Goal: Task Accomplishment & Management: Manage account settings

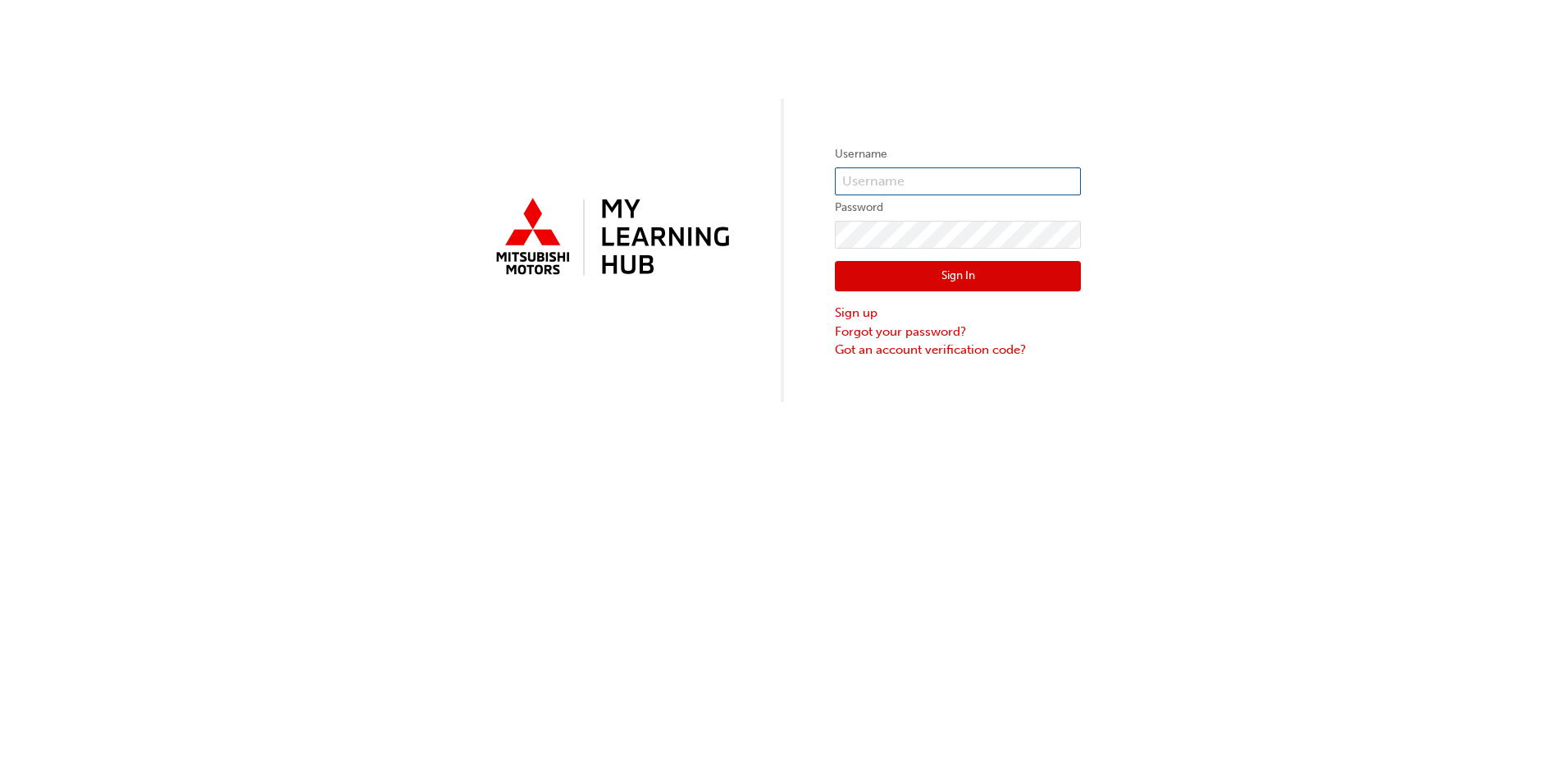
type input "0005940846"
click at [972, 275] on button "Sign In" at bounding box center [957, 276] width 246 height 31
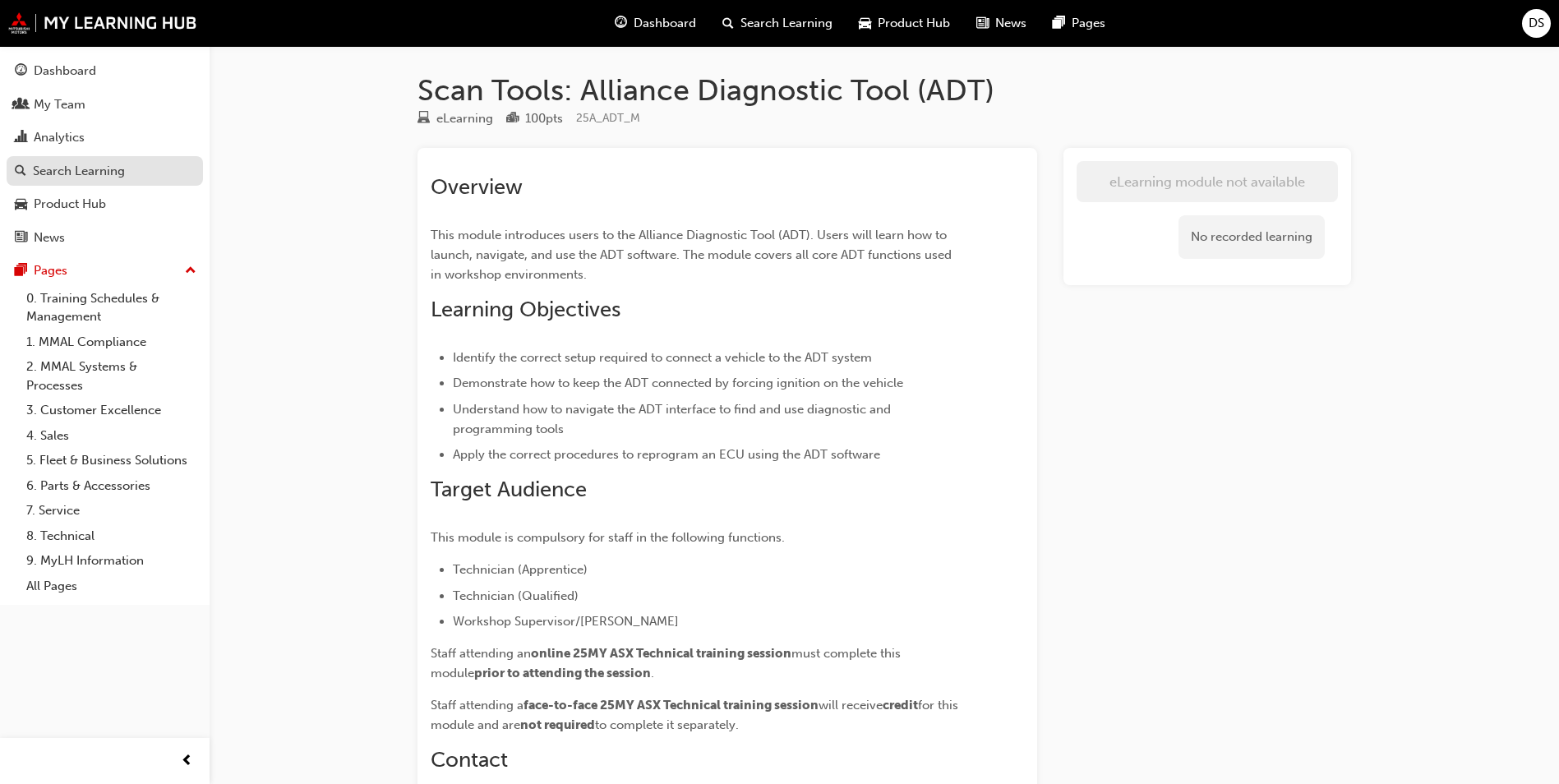
click at [92, 170] on div "Search Learning" at bounding box center [78, 171] width 92 height 18
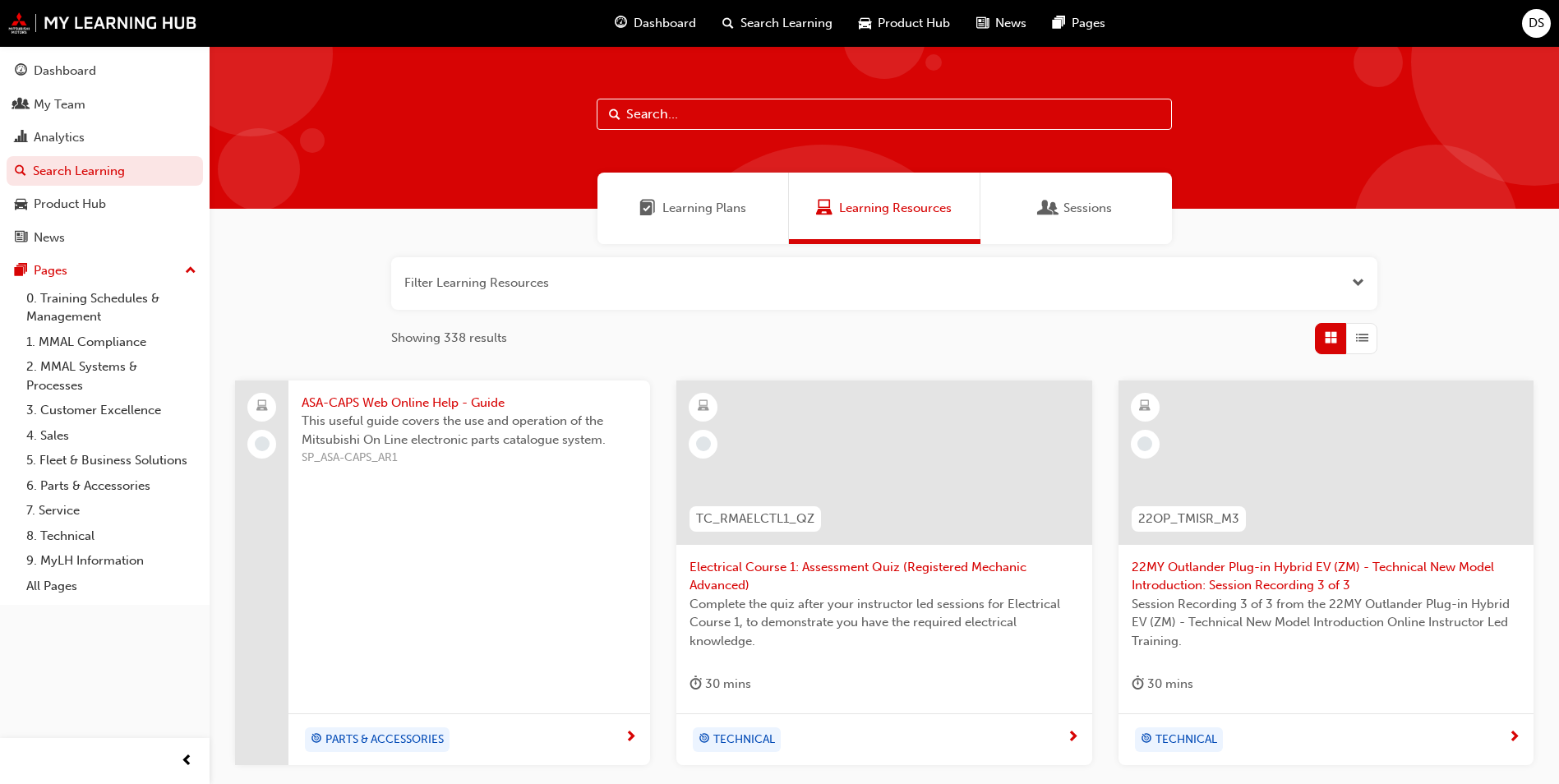
click at [669, 111] on input "text" at bounding box center [885, 114] width 576 height 31
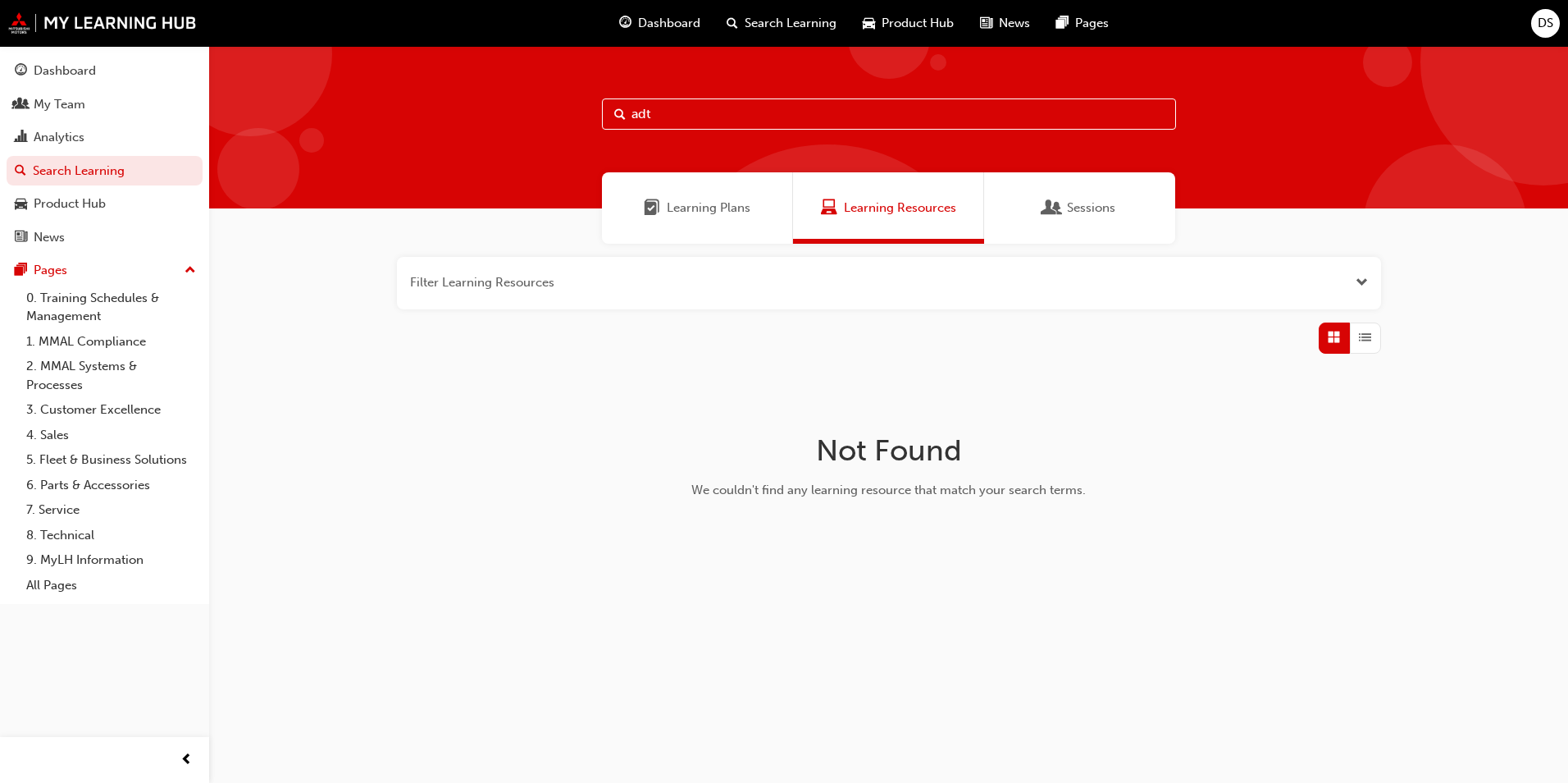
type input "adt"
click at [524, 282] on button "button" at bounding box center [889, 283] width 984 height 53
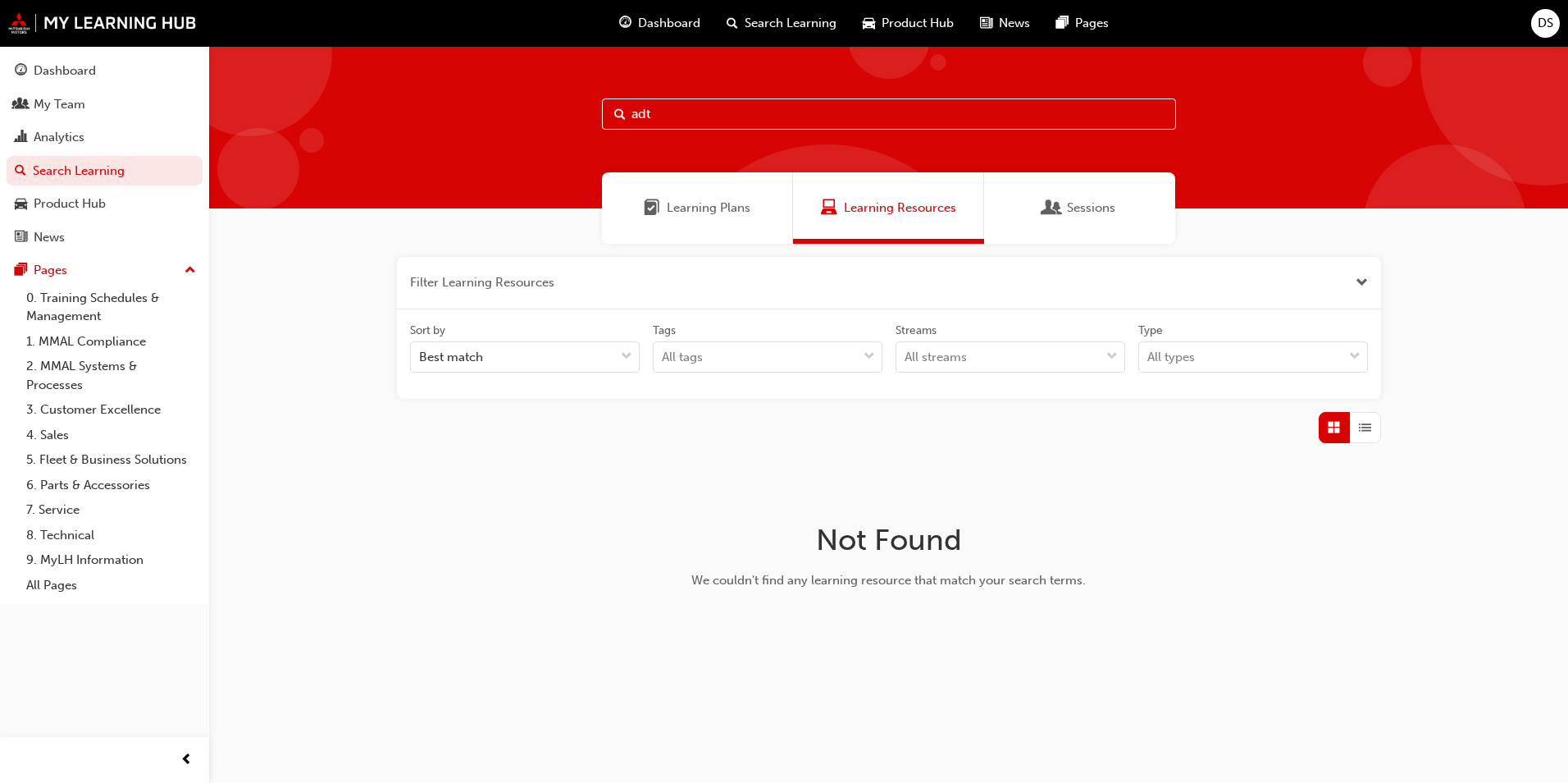
click at [1123, 209] on div "Sessions" at bounding box center [1080, 207] width 191 height 71
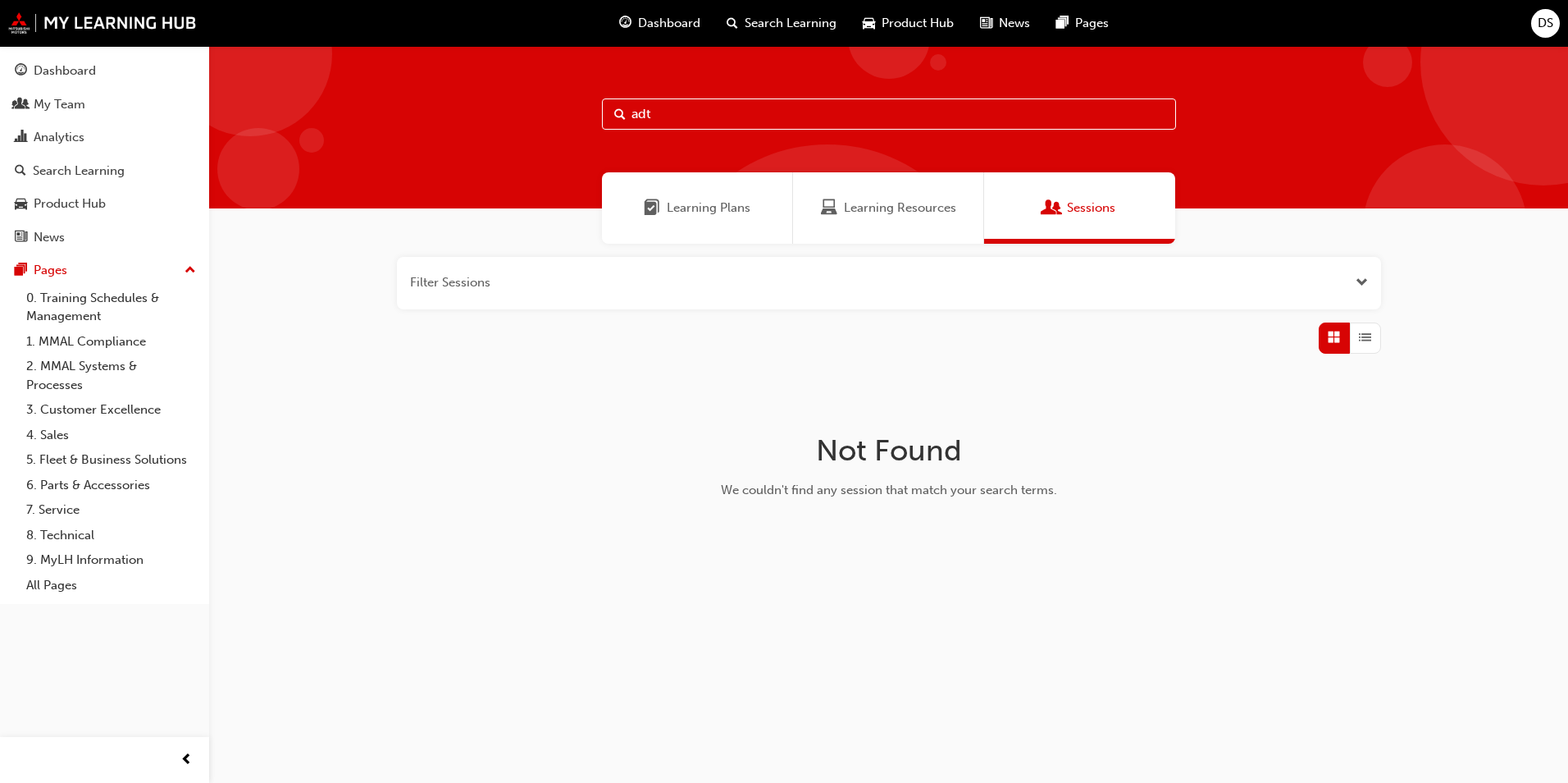
click at [726, 220] on div "Learning Plans" at bounding box center [697, 207] width 191 height 71
click at [883, 204] on span "Learning Resources" at bounding box center [900, 207] width 112 height 18
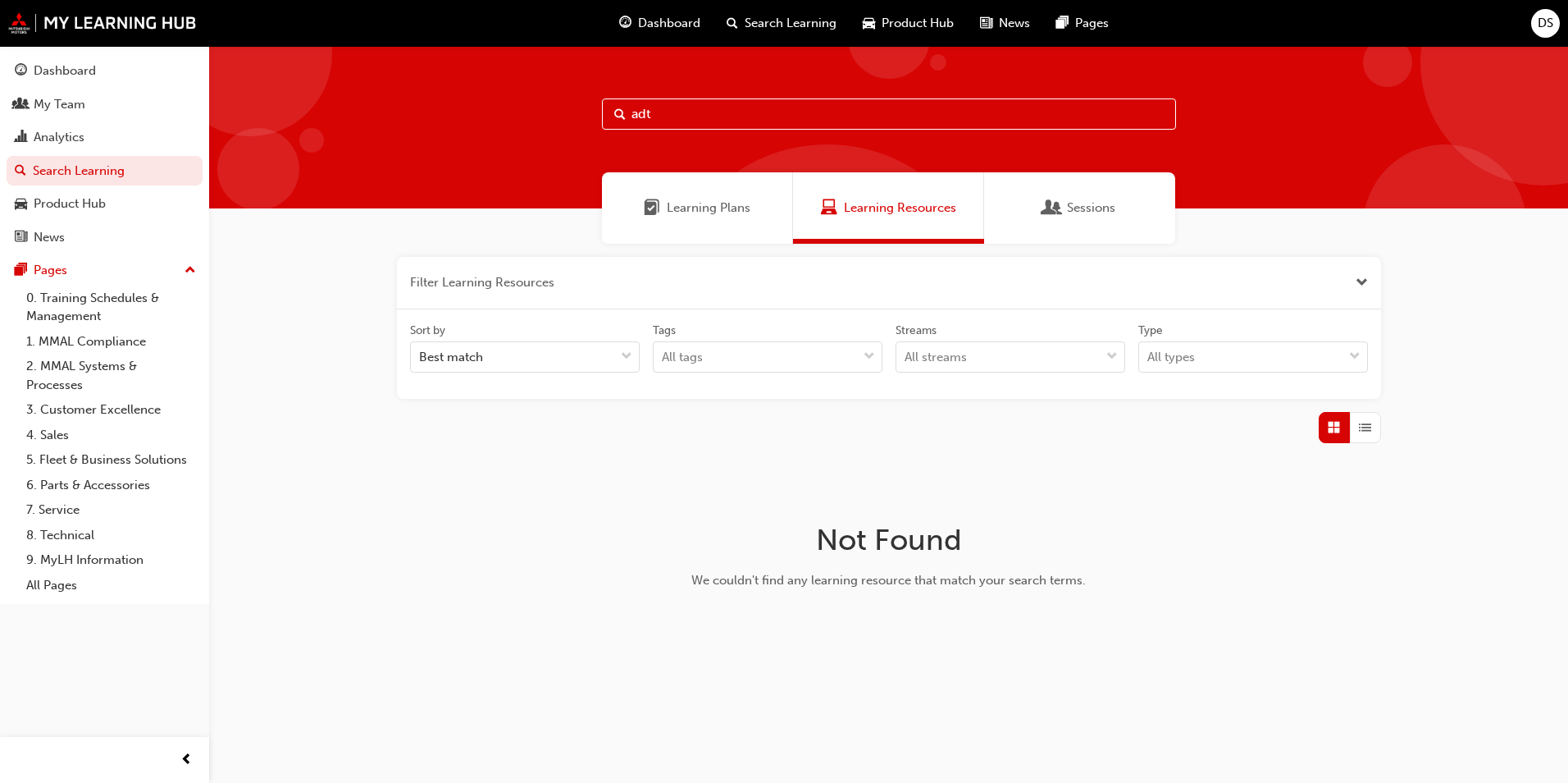
drag, startPoint x: 677, startPoint y: 112, endPoint x: 611, endPoint y: 114, distance: 66.0
click at [611, 114] on input "adt" at bounding box center [889, 113] width 574 height 31
click at [99, 177] on link "Search Learning" at bounding box center [104, 170] width 196 height 31
click at [81, 95] on div "My Team" at bounding box center [59, 104] width 52 height 18
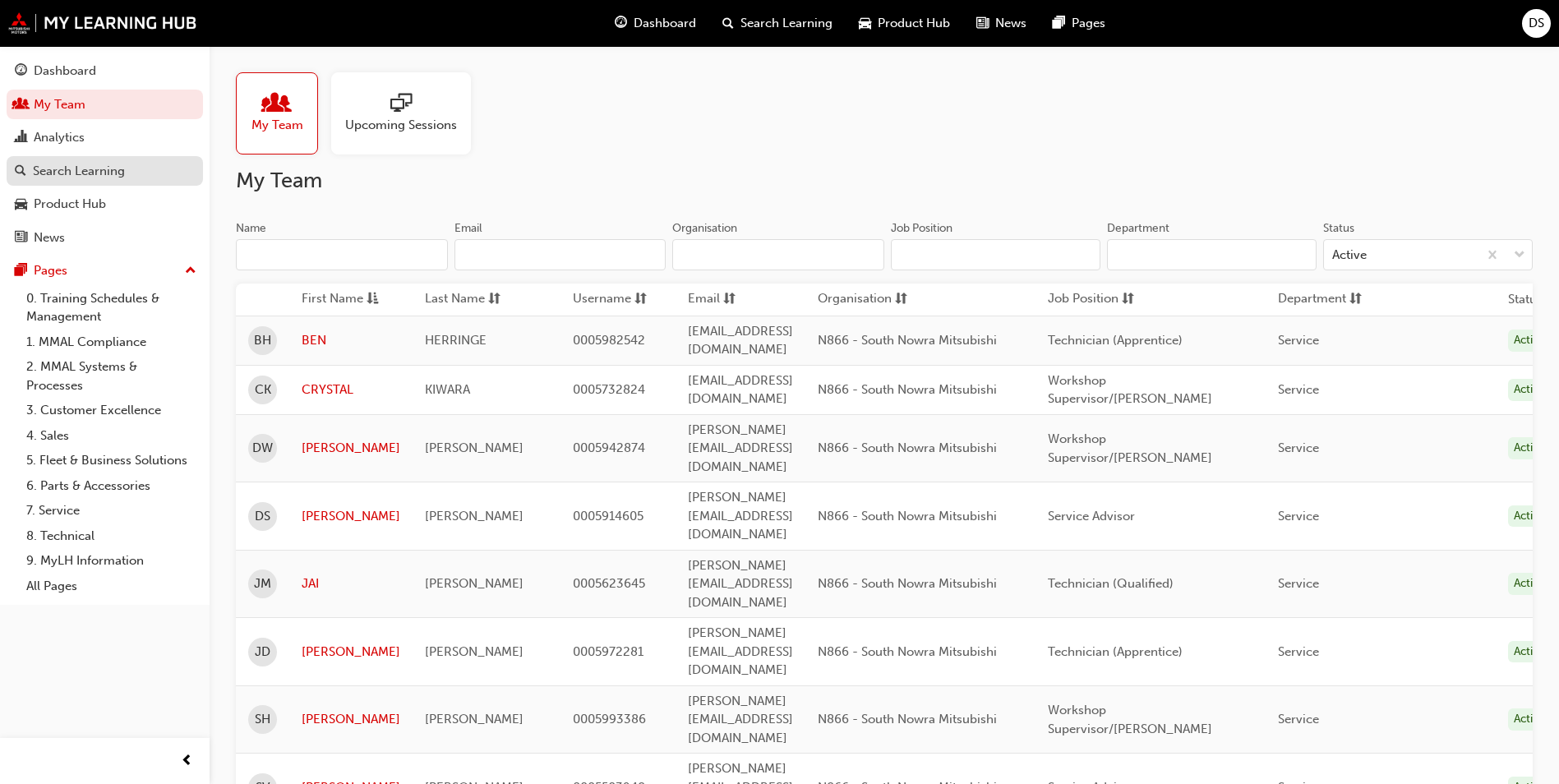
click at [79, 172] on div "Search Learning" at bounding box center [78, 171] width 92 height 18
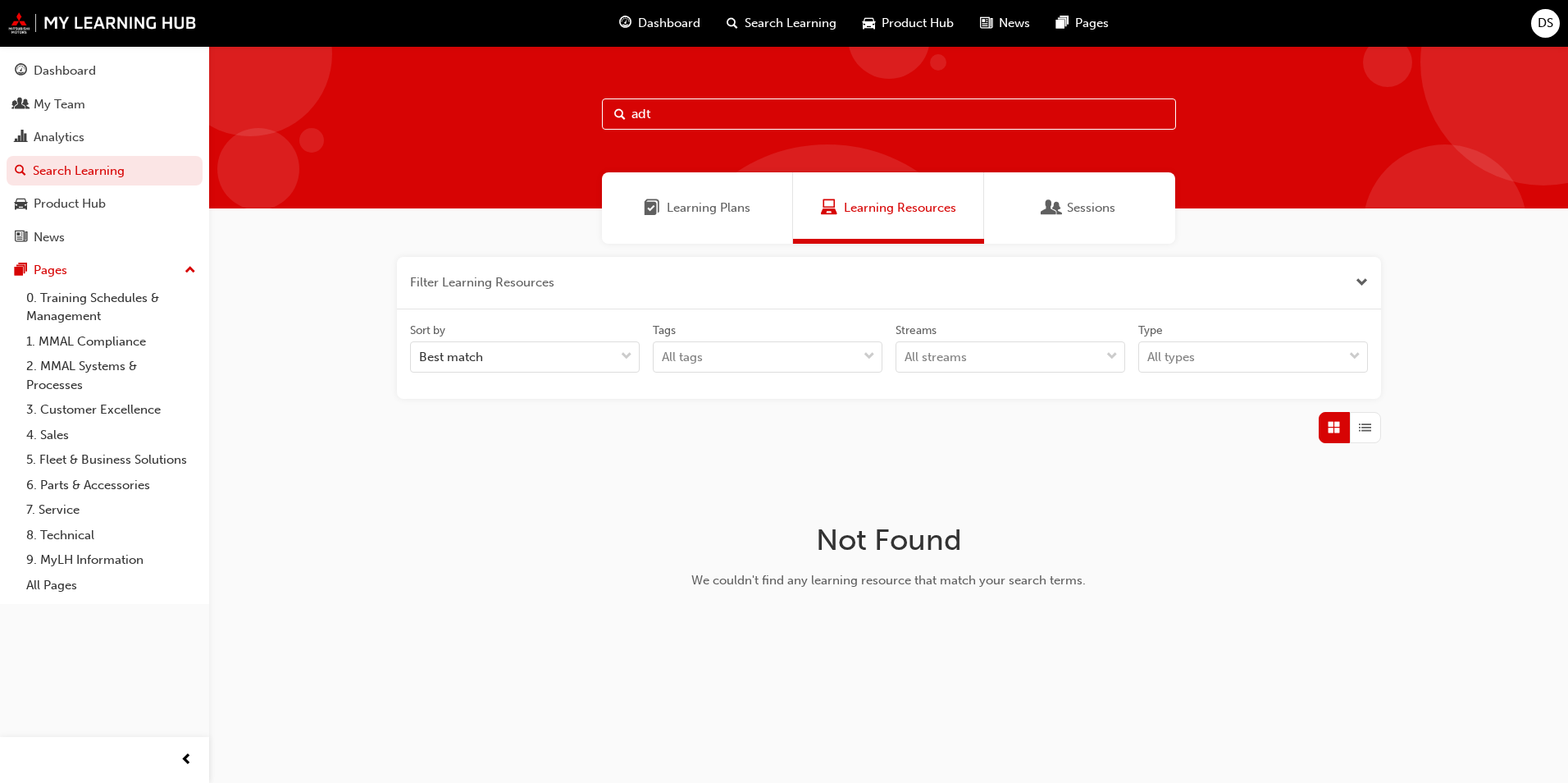
drag, startPoint x: 680, startPoint y: 119, endPoint x: 599, endPoint y: 113, distance: 81.2
click at [599, 113] on div "adt" at bounding box center [888, 127] width 1359 height 163
type input "adt overview."
click at [1342, 294] on button "button" at bounding box center [889, 283] width 984 height 53
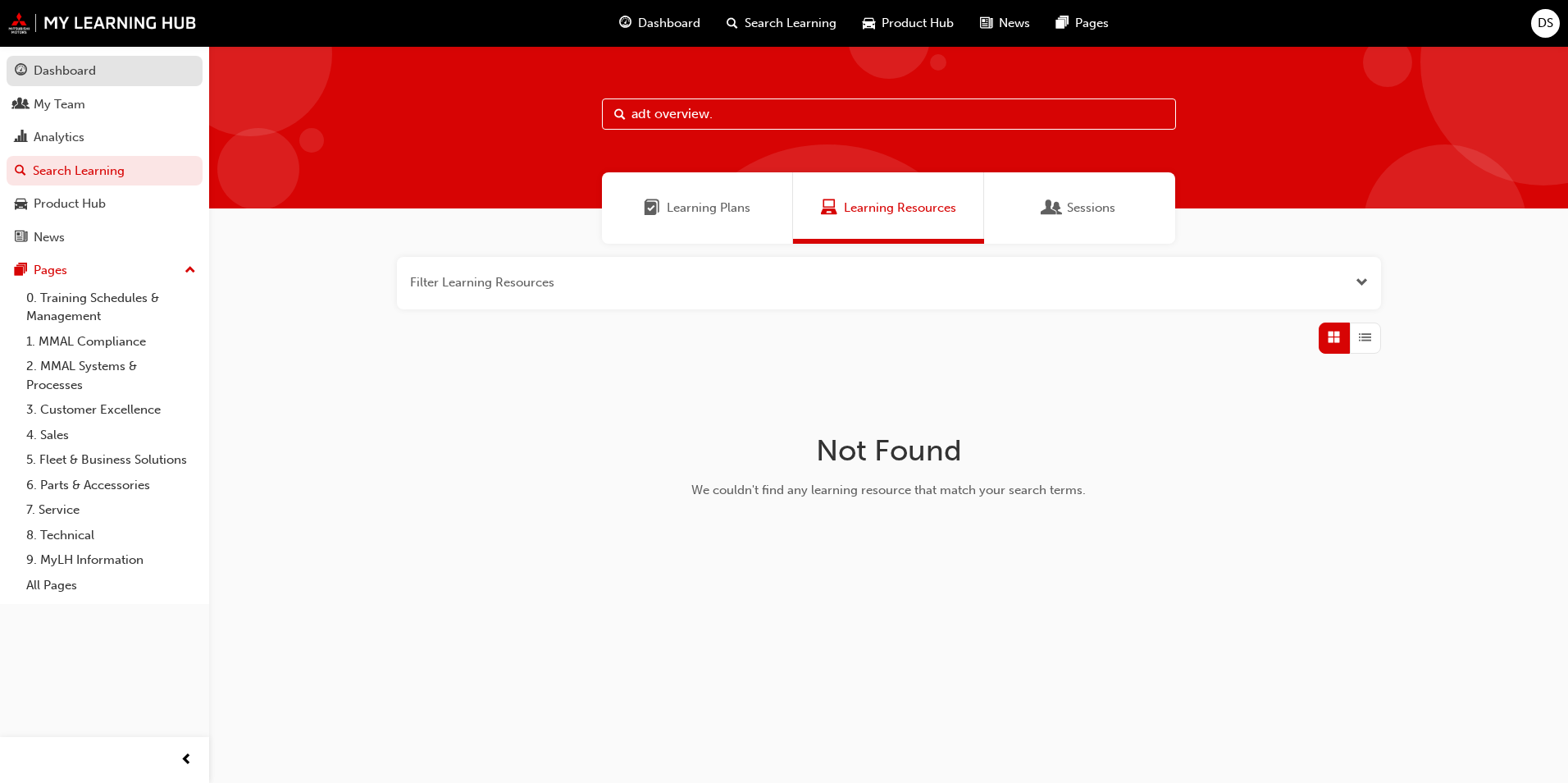
click at [82, 63] on div "Dashboard" at bounding box center [64, 70] width 62 height 18
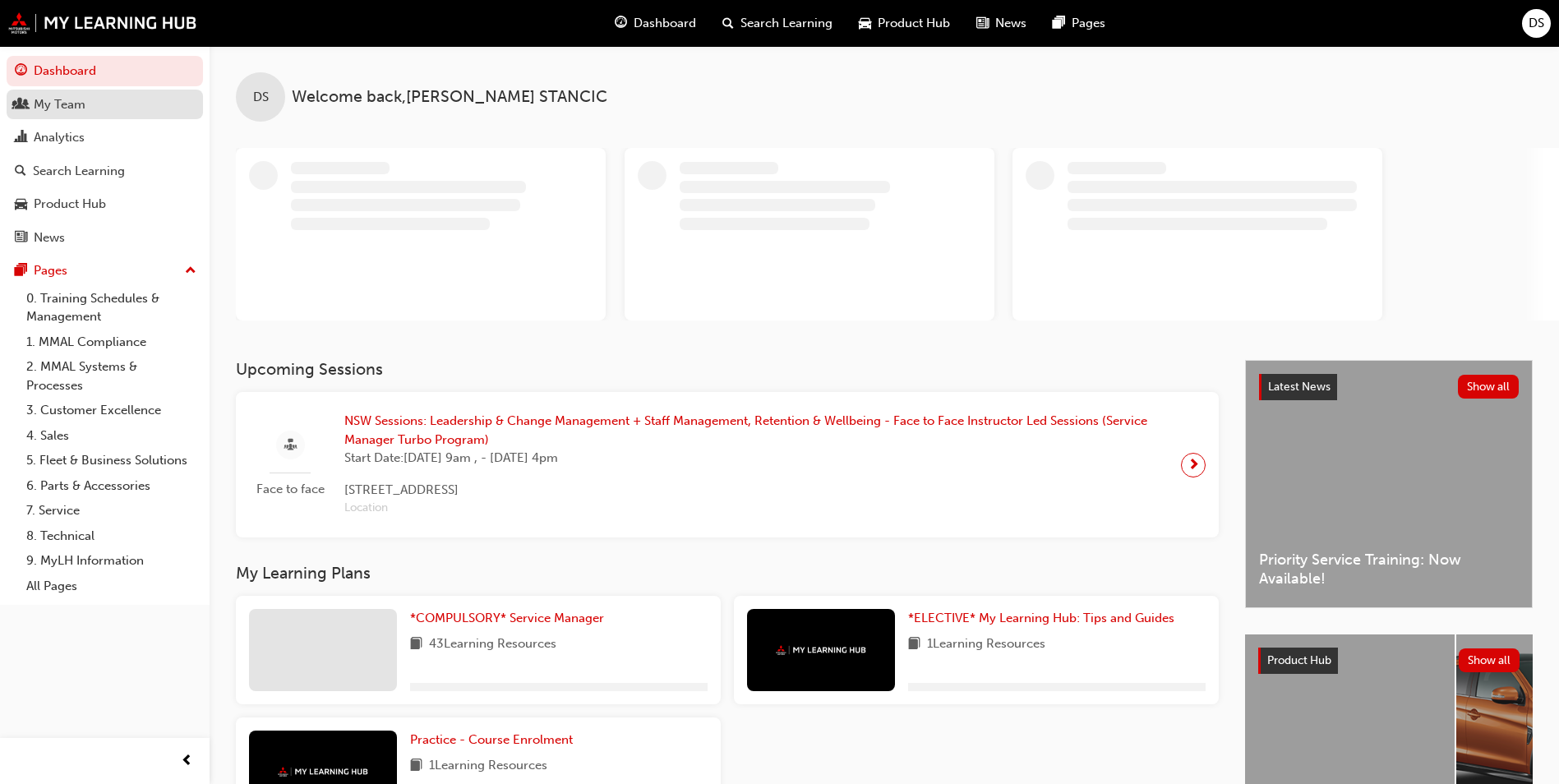
click at [79, 101] on div "My Team" at bounding box center [59, 104] width 52 height 18
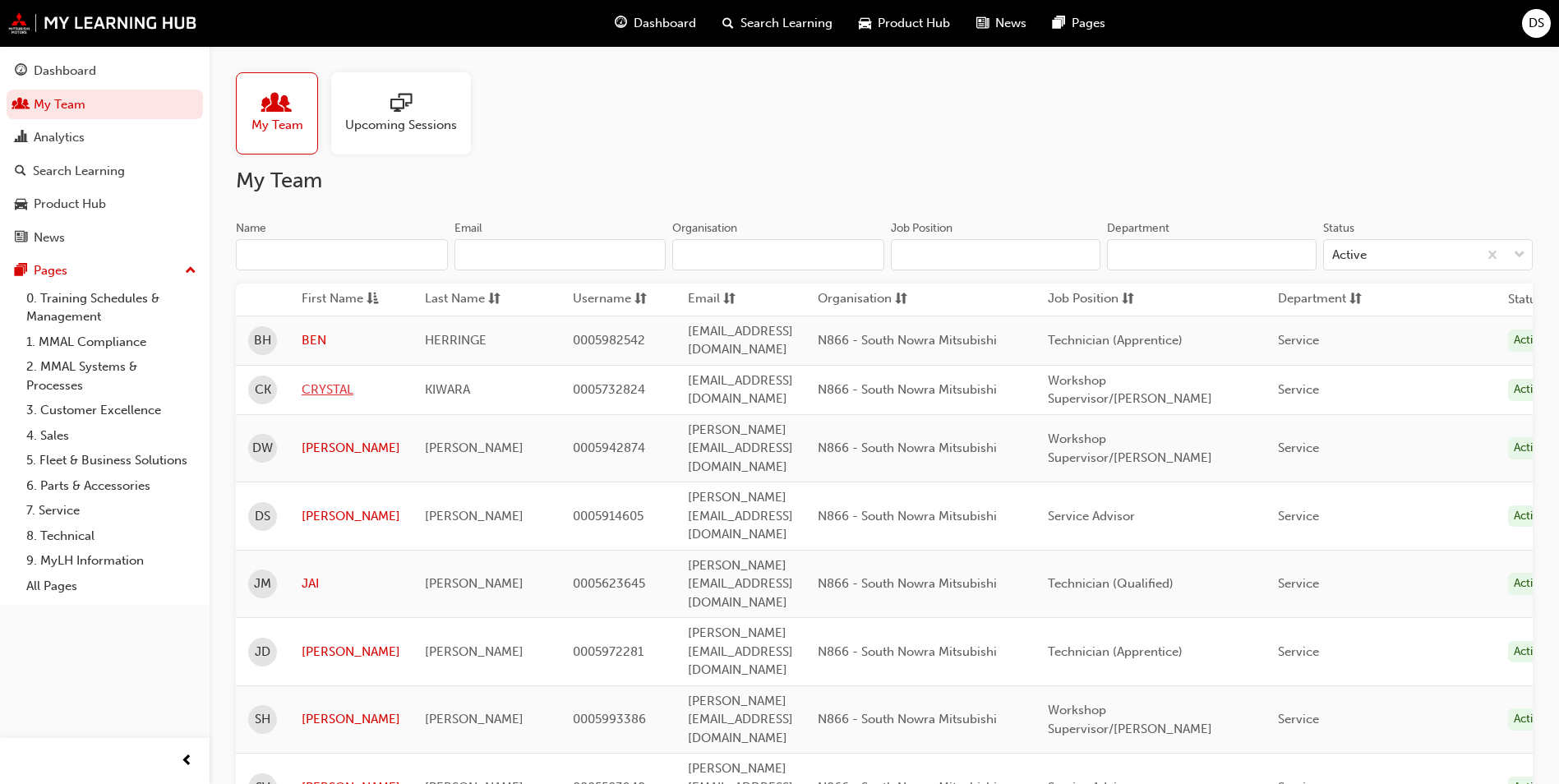
click at [342, 380] on link "CRYSTAL" at bounding box center [351, 389] width 99 height 18
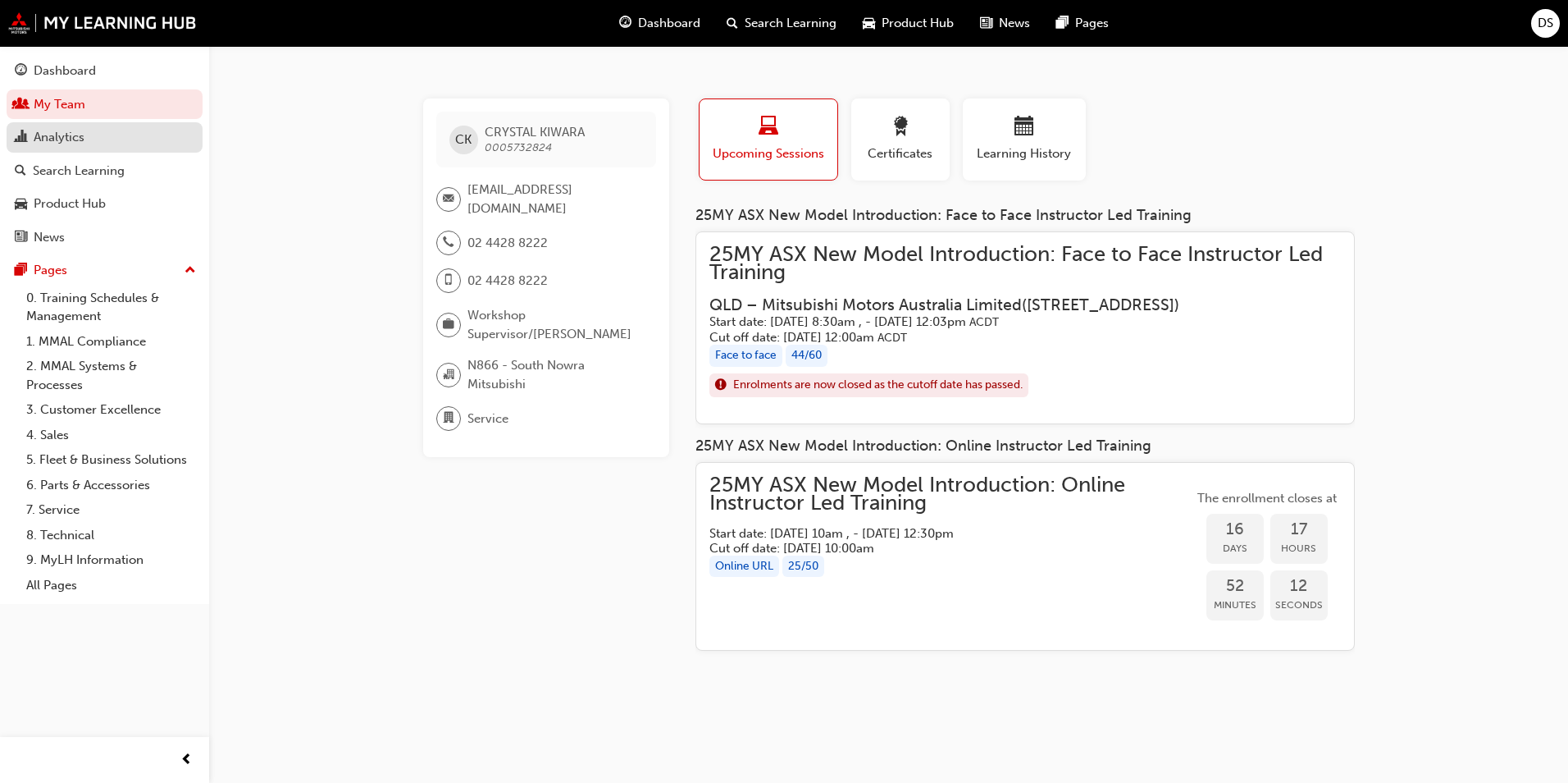
click at [63, 143] on div "Analytics" at bounding box center [59, 137] width 51 height 18
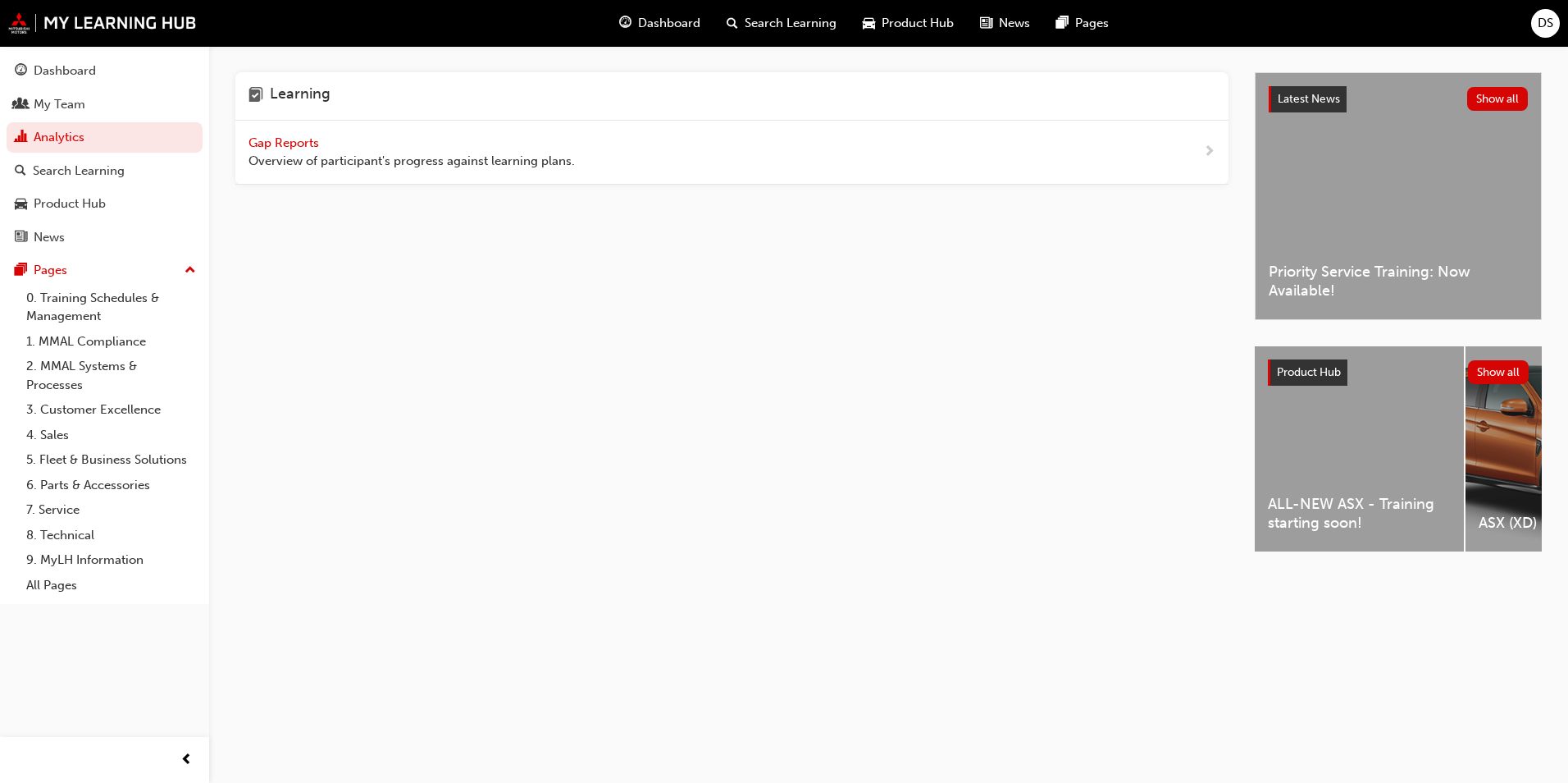
click at [300, 137] on span "Gap Reports" at bounding box center [285, 142] width 74 height 15
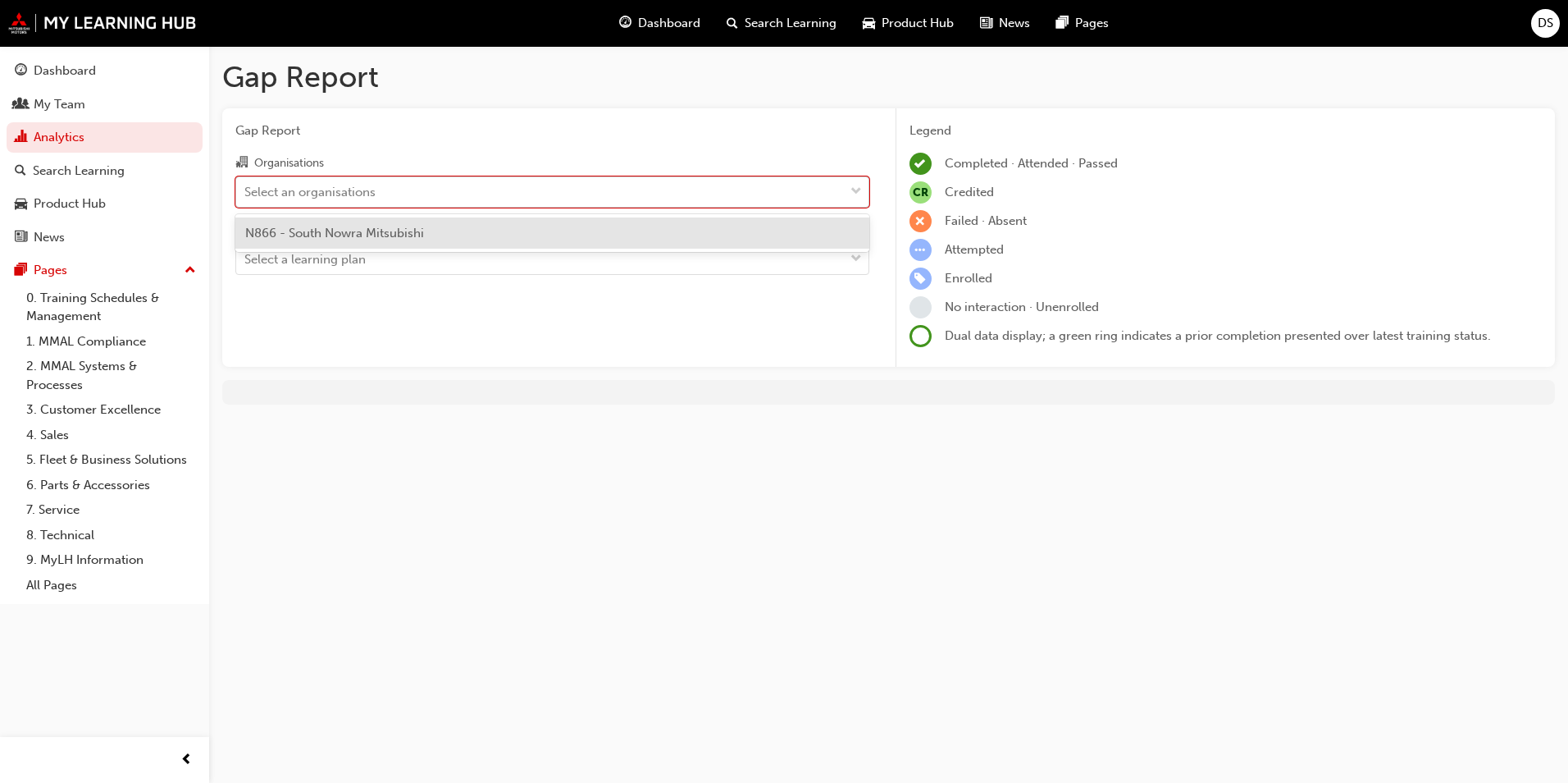
click at [341, 192] on div "Select an organisations" at bounding box center [309, 191] width 131 height 18
click at [246, 192] on input "Organisations option N866 - South Nowra Mitsubishi focused, 1 of 1. 1 result av…" at bounding box center [245, 191] width 2 height 14
click at [362, 234] on span "N866 - South Nowra Mitsubishi" at bounding box center [335, 233] width 179 height 15
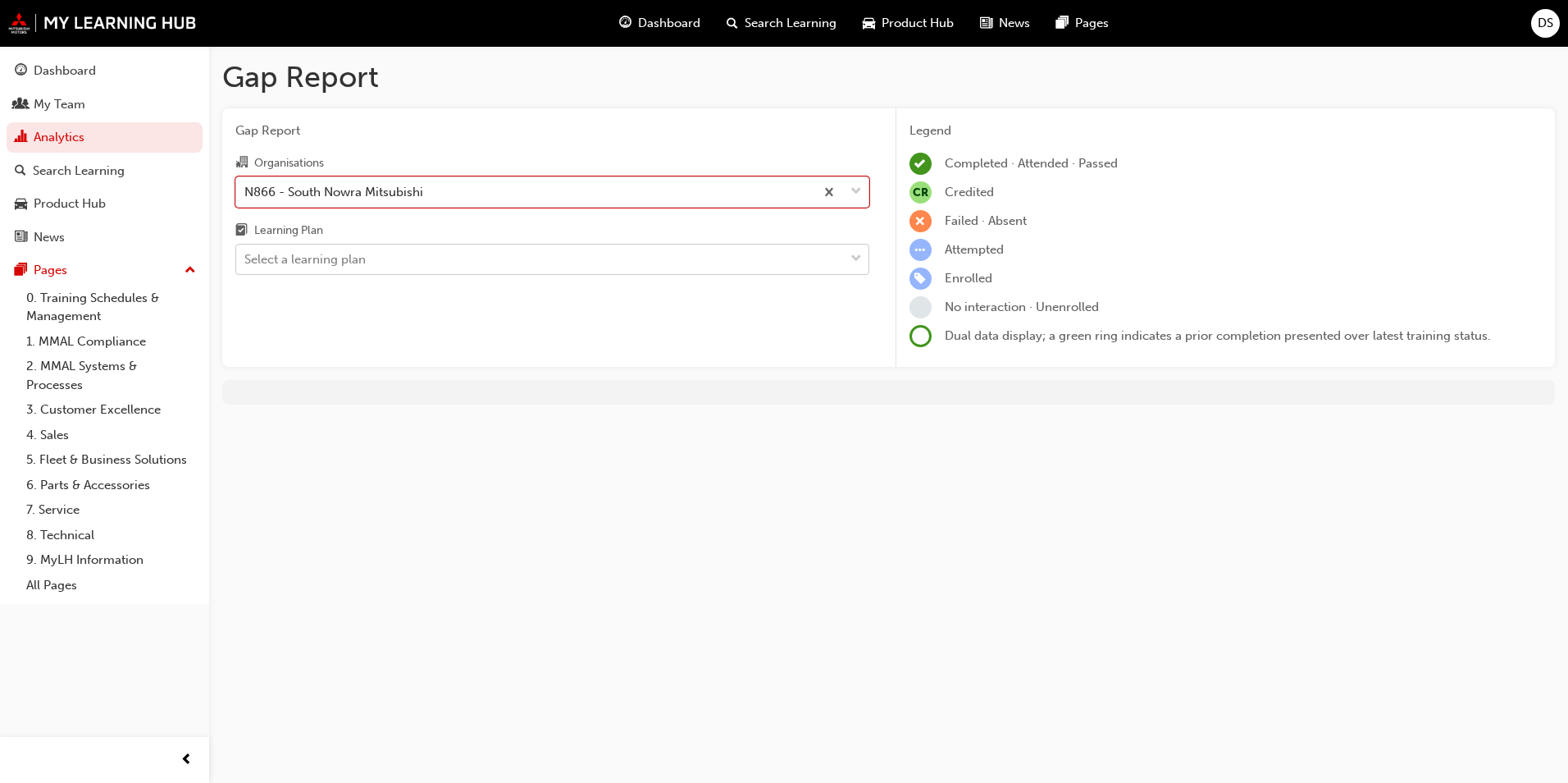
click at [369, 257] on div "Select a learning plan" at bounding box center [540, 259] width 608 height 29
click at [246, 257] on input "Learning Plan Select a learning plan" at bounding box center [245, 259] width 2 height 14
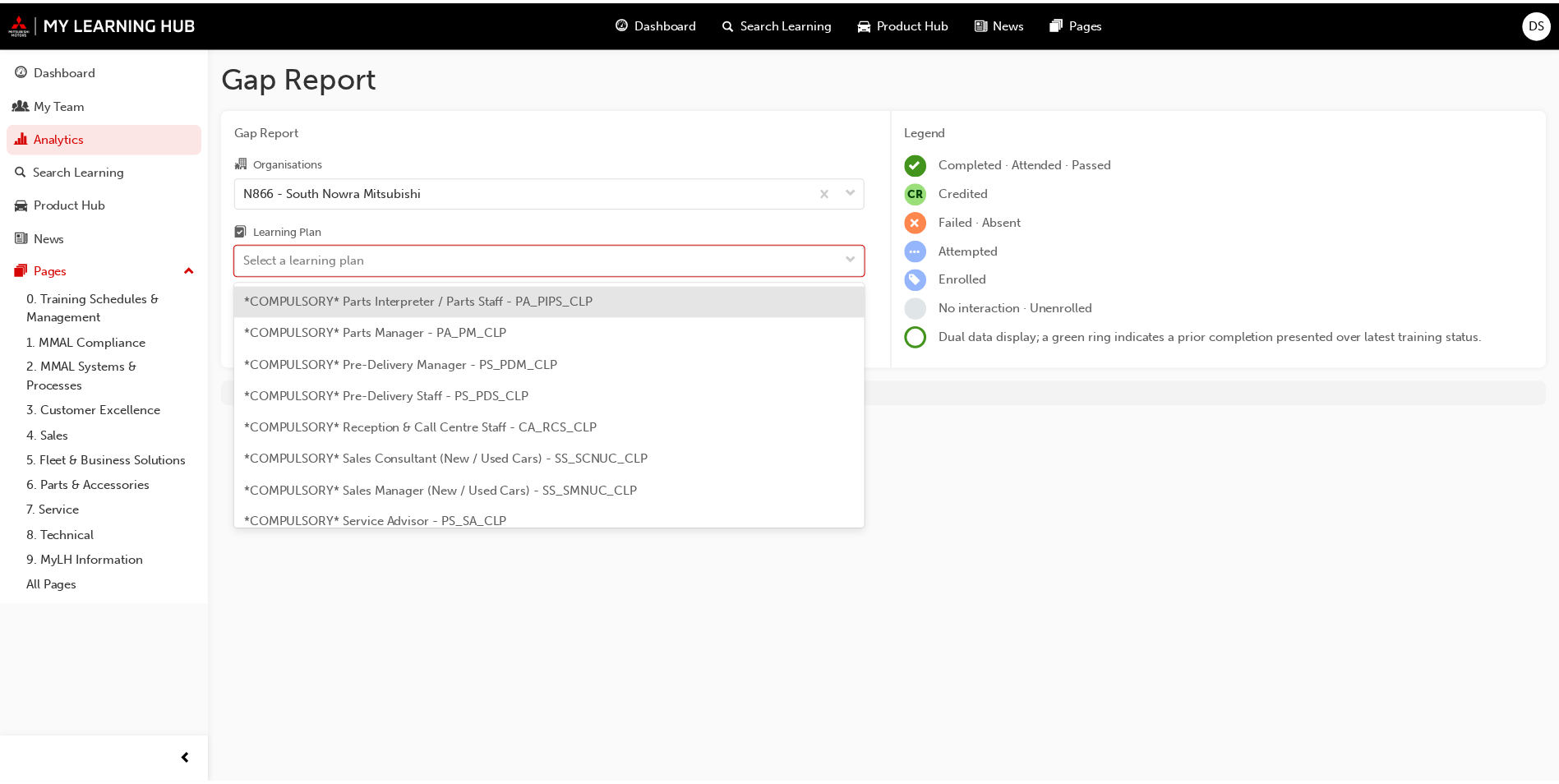
scroll to position [575, 0]
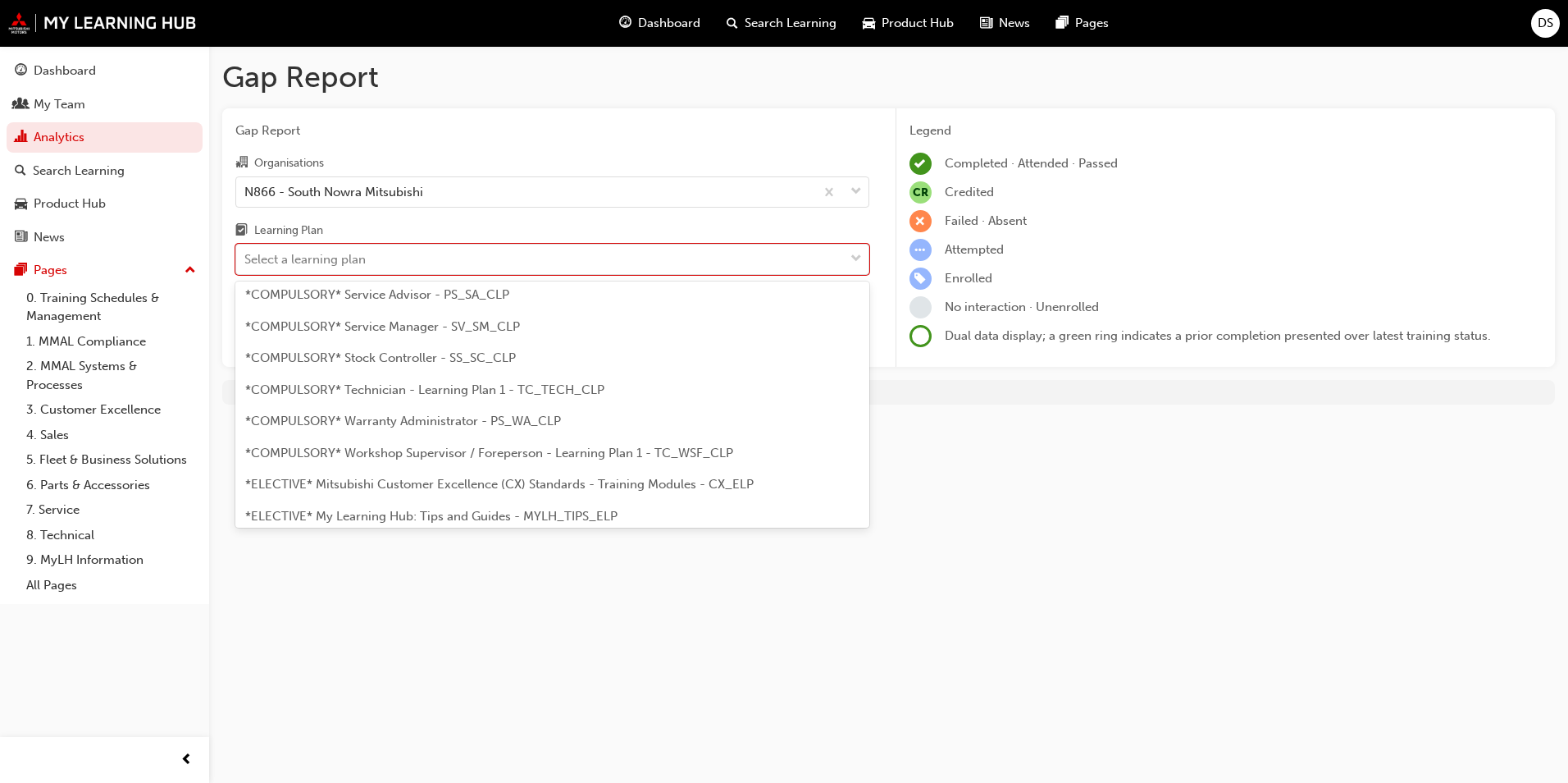
click at [436, 393] on span "*COMPULSORY* Technician - Learning Plan 1 - TC_TECH_CLP" at bounding box center [424, 389] width 359 height 15
